Goal: Register for event/course

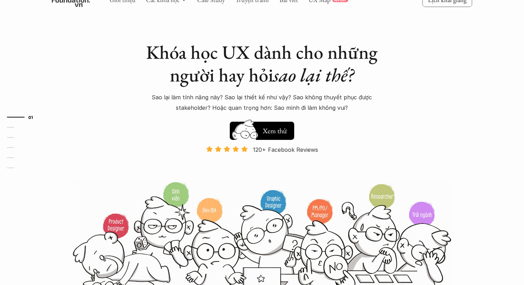
scroll to position [26, 0]
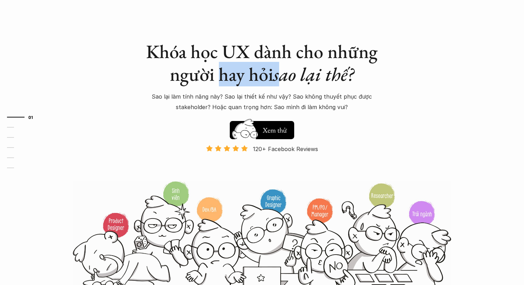
drag, startPoint x: 221, startPoint y: 76, endPoint x: 286, endPoint y: 79, distance: 65.2
click at [286, 79] on h1 "Khóa học UX dành cho những người hay hỏi sao lại thế?" at bounding box center [261, 63] width 245 height 46
click at [286, 79] on em "sao lại thế?" at bounding box center [313, 74] width 81 height 25
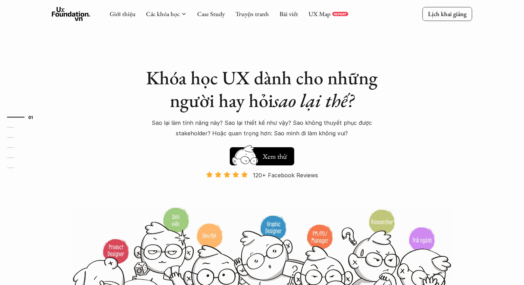
scroll to position [0, 0]
click at [265, 154] on h5 "Xem thử" at bounding box center [275, 155] width 24 height 10
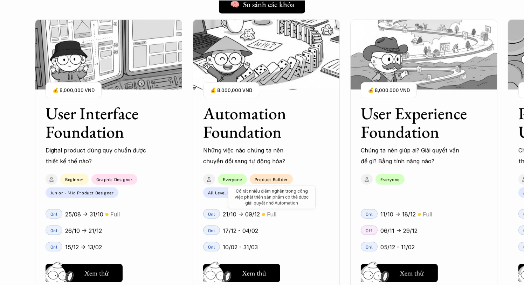
scroll to position [636, 0]
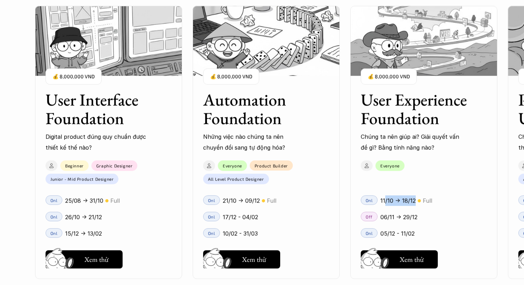
drag, startPoint x: 383, startPoint y: 201, endPoint x: 414, endPoint y: 199, distance: 30.8
click at [414, 199] on div "User Interface Foundation Digital product đúng quy chuẩn được thiết kế thế nào?…" at bounding box center [262, 142] width 454 height 285
click at [0, 192] on div "01 02 03 04 05 06" at bounding box center [35, 142] width 70 height 285
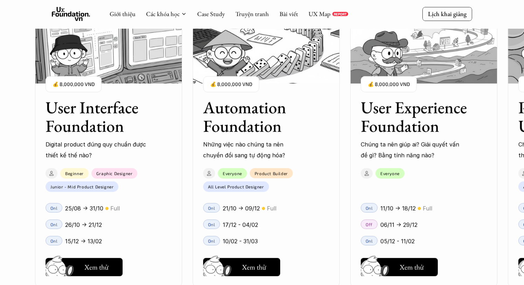
scroll to position [626, 0]
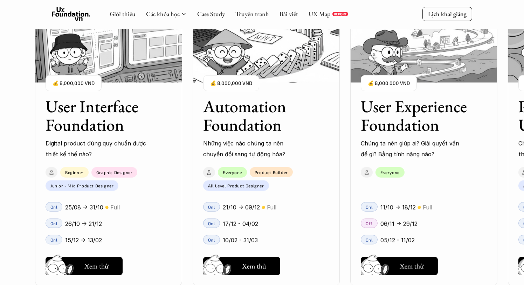
drag, startPoint x: 397, startPoint y: 223, endPoint x: 416, endPoint y: 222, distance: 19.6
click at [416, 222] on p "06/11 -> 29/12" at bounding box center [398, 224] width 37 height 11
drag, startPoint x: 394, startPoint y: 224, endPoint x: 414, endPoint y: 223, distance: 20.0
click at [414, 223] on p "06/11 -> 29/12" at bounding box center [398, 224] width 37 height 11
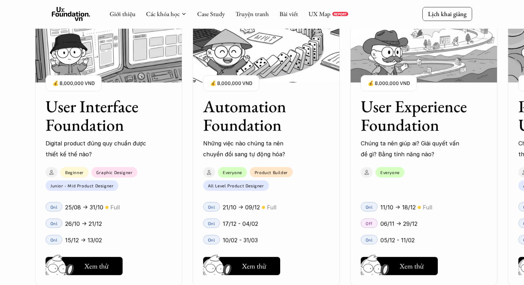
click at [414, 223] on p "06/11 -> 29/12" at bounding box center [398, 224] width 37 height 11
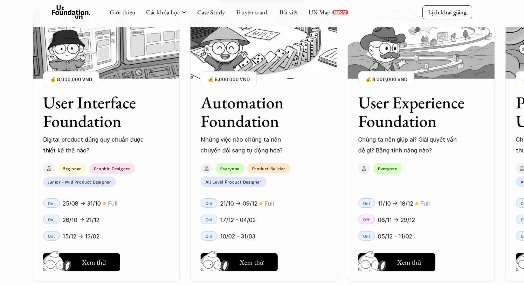
scroll to position [652, 0]
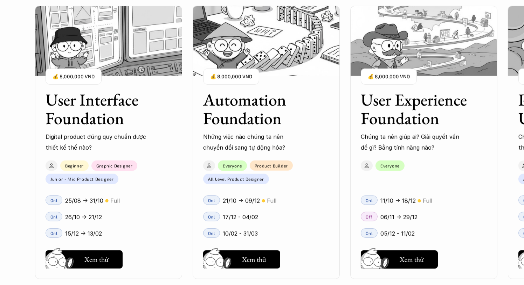
drag, startPoint x: 86, startPoint y: 216, endPoint x: 107, endPoint y: 216, distance: 21.0
click at [107, 216] on div "User Interface Foundation Digital product đúng quy chuẩn được thiết kế thế nào?…" at bounding box center [262, 142] width 454 height 285
